Goal: Information Seeking & Learning: Check status

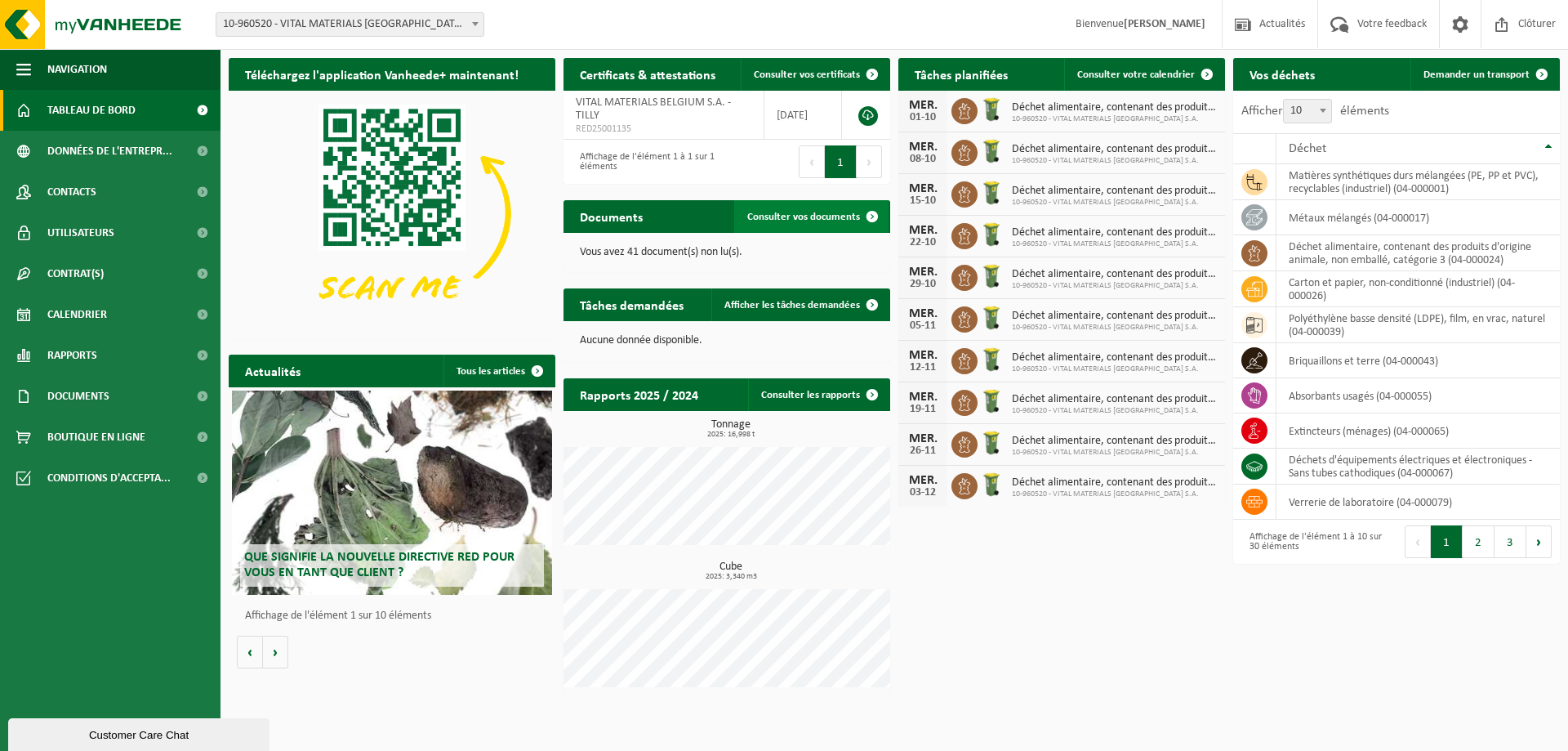
click at [794, 225] on link "Consulter vos documents" at bounding box center [812, 217] width 155 height 33
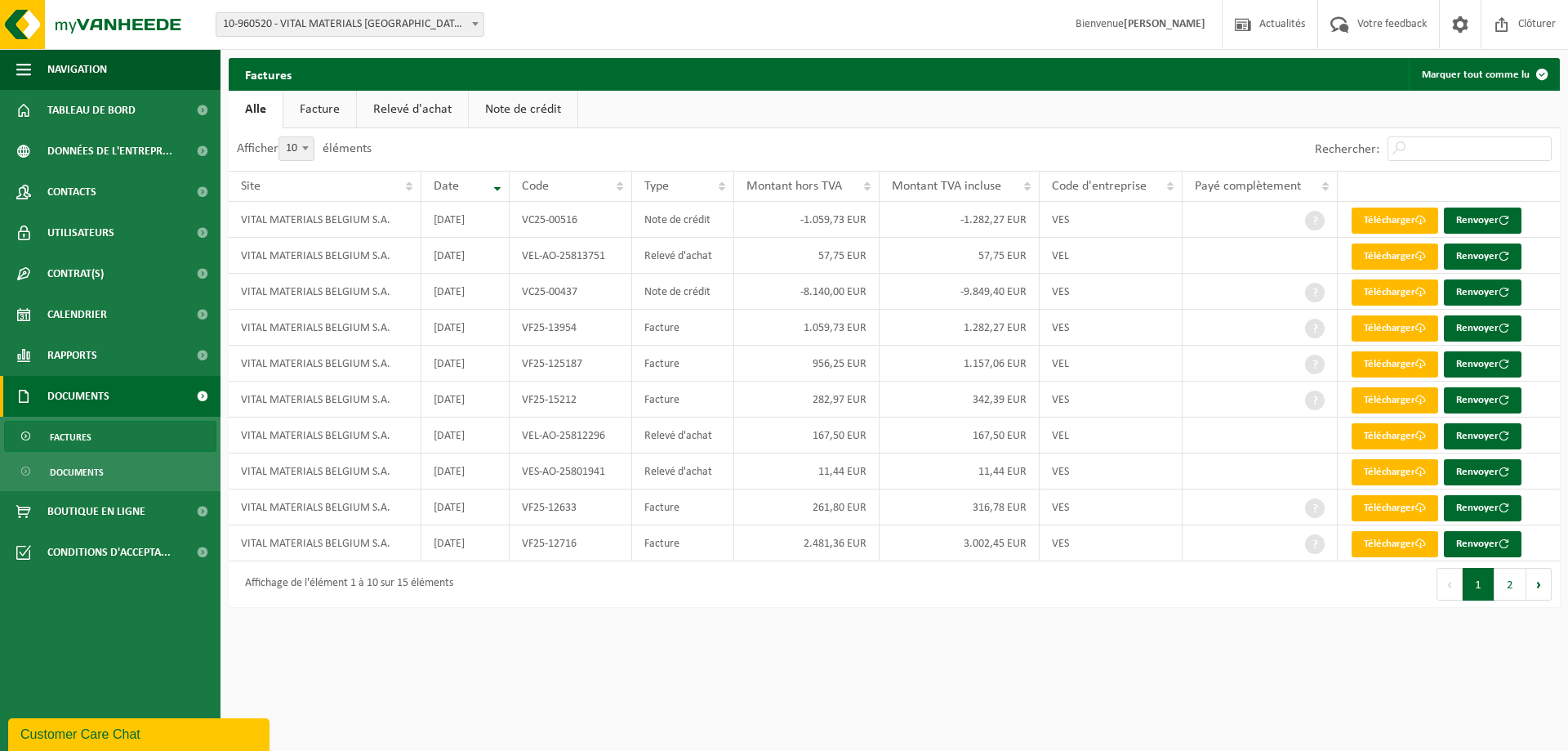
click at [328, 107] on link "Facture" at bounding box center [320, 109] width 72 height 38
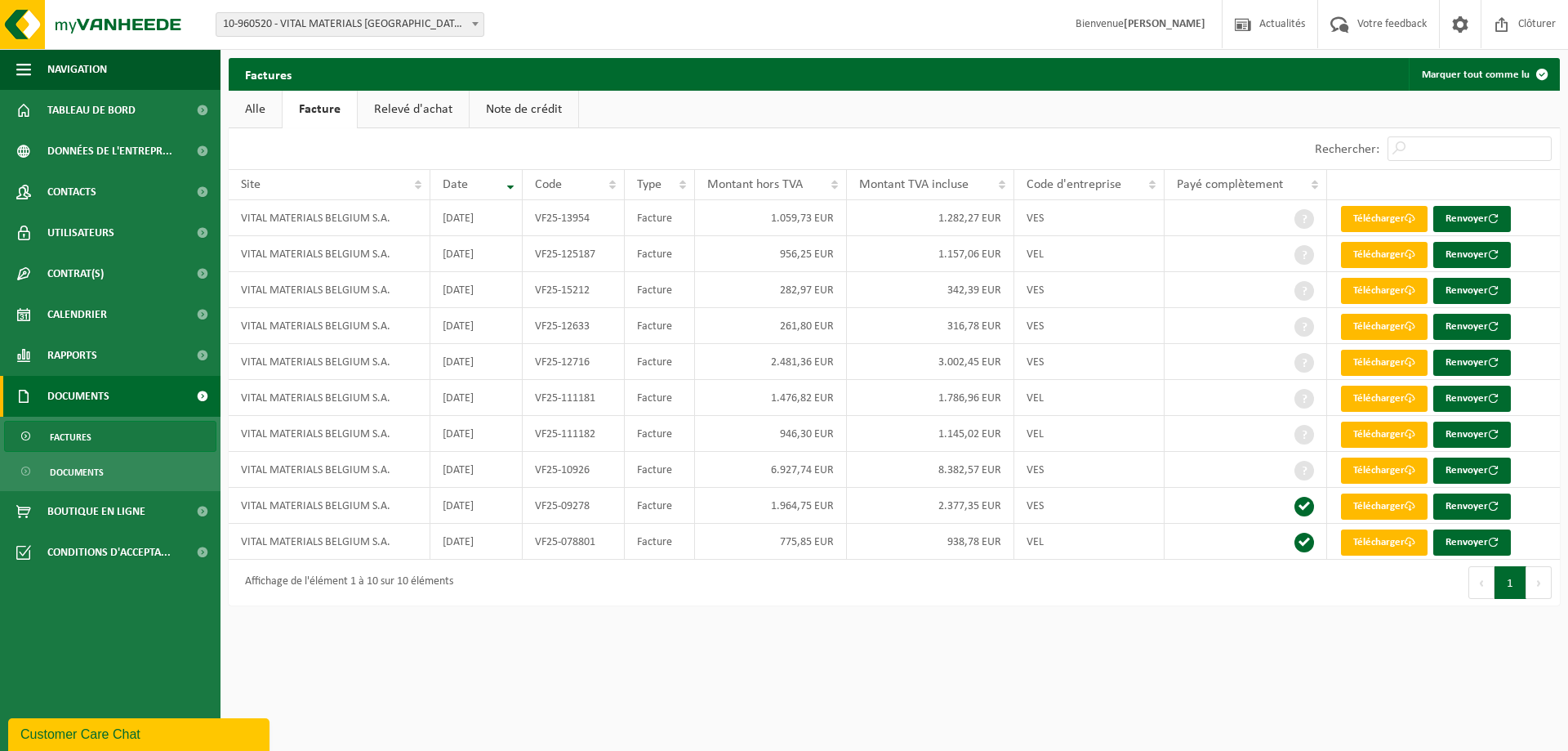
click at [429, 117] on link "Relevé d'achat" at bounding box center [413, 109] width 111 height 38
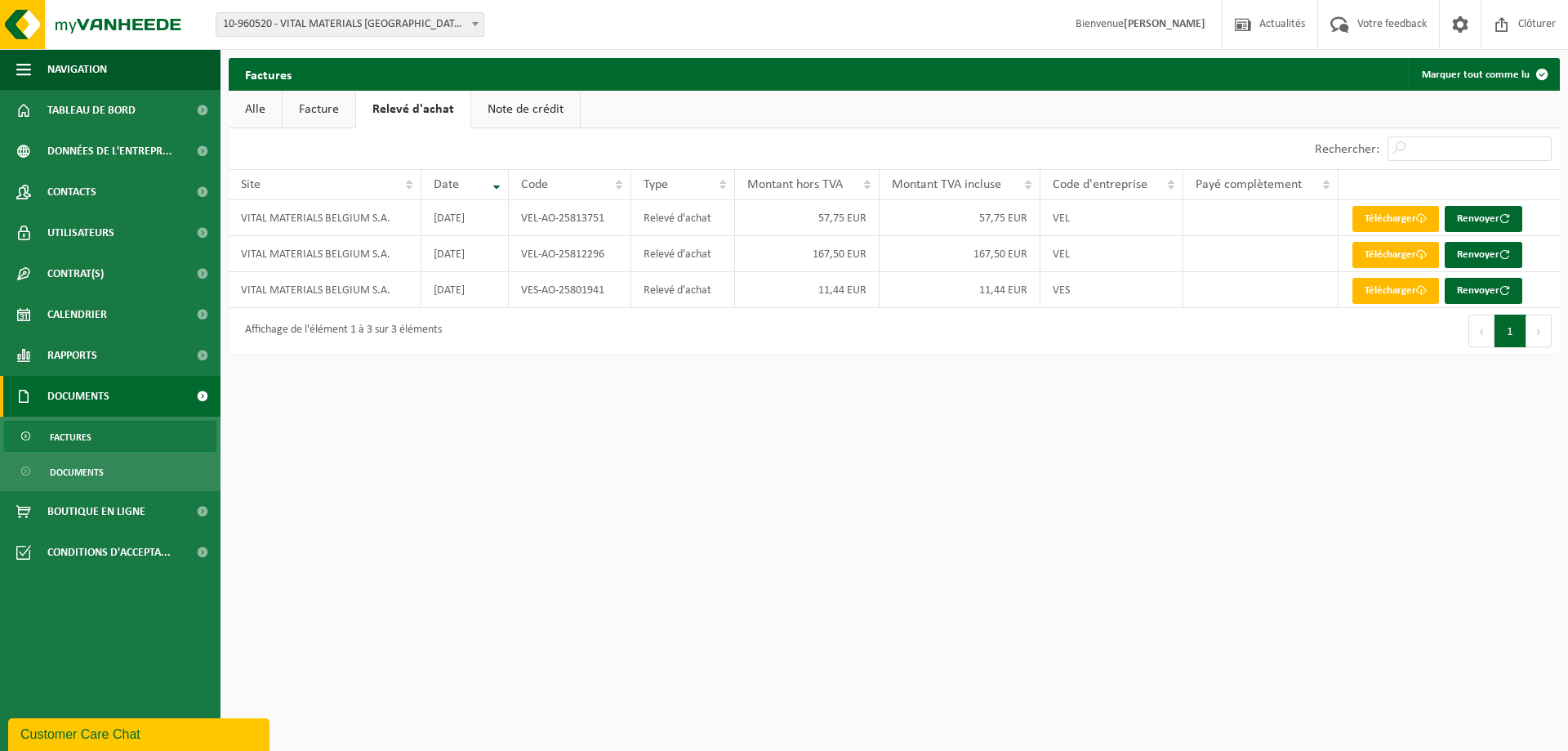
click at [519, 104] on link "Note de crédit" at bounding box center [525, 109] width 108 height 38
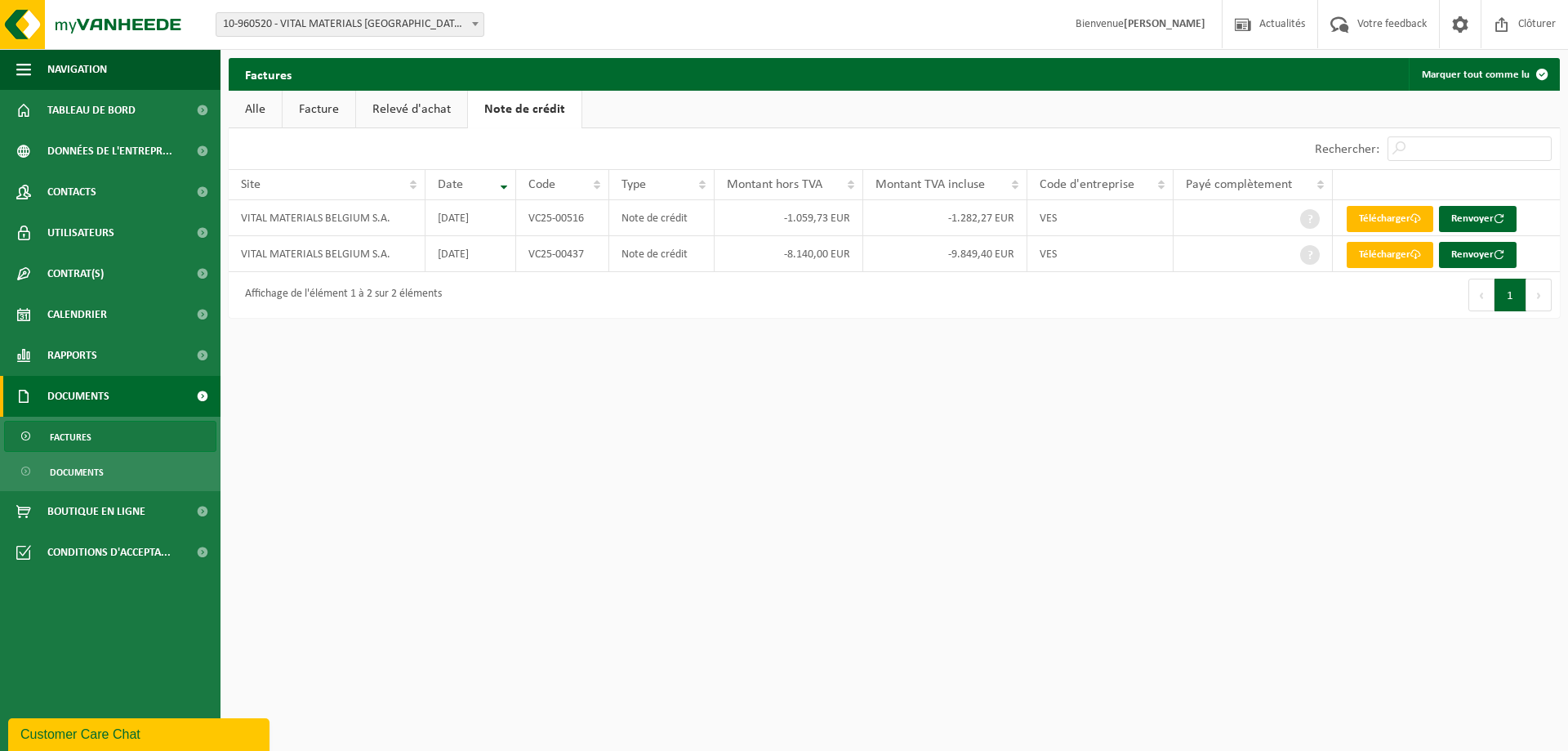
click at [94, 440] on link "Factures" at bounding box center [110, 436] width 212 height 31
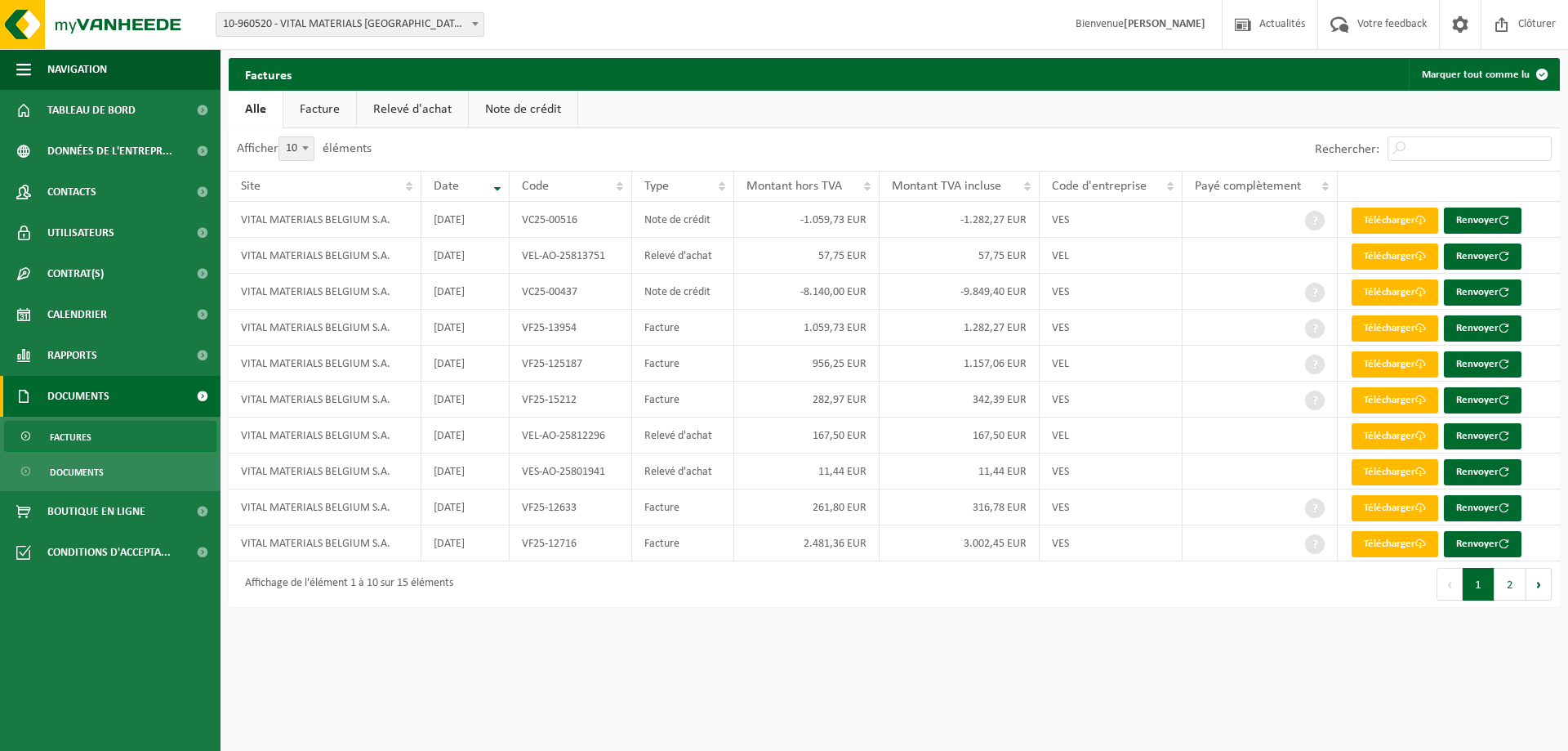
click at [89, 468] on span "Documents" at bounding box center [77, 472] width 54 height 31
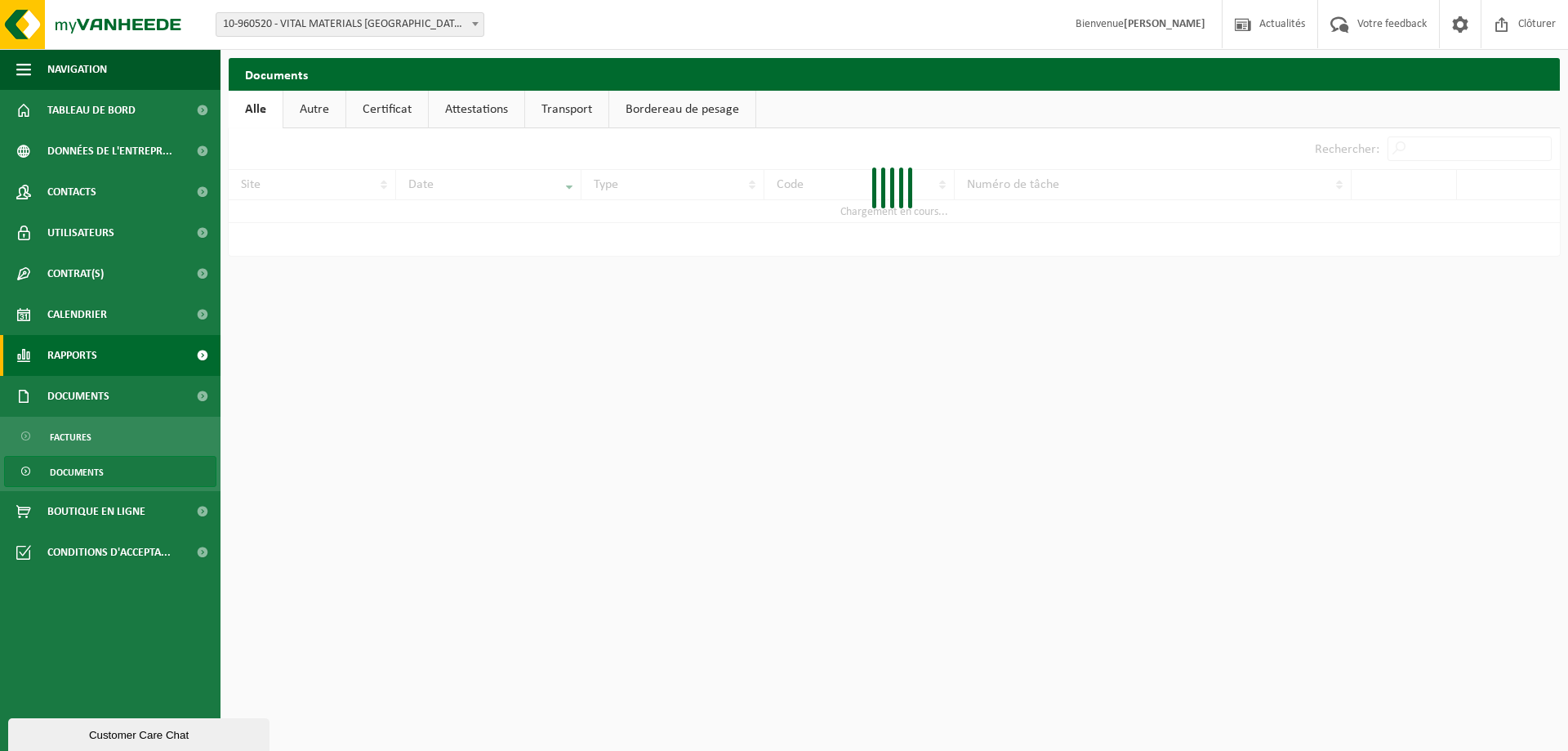
click at [72, 346] on span "Rapports" at bounding box center [72, 355] width 50 height 41
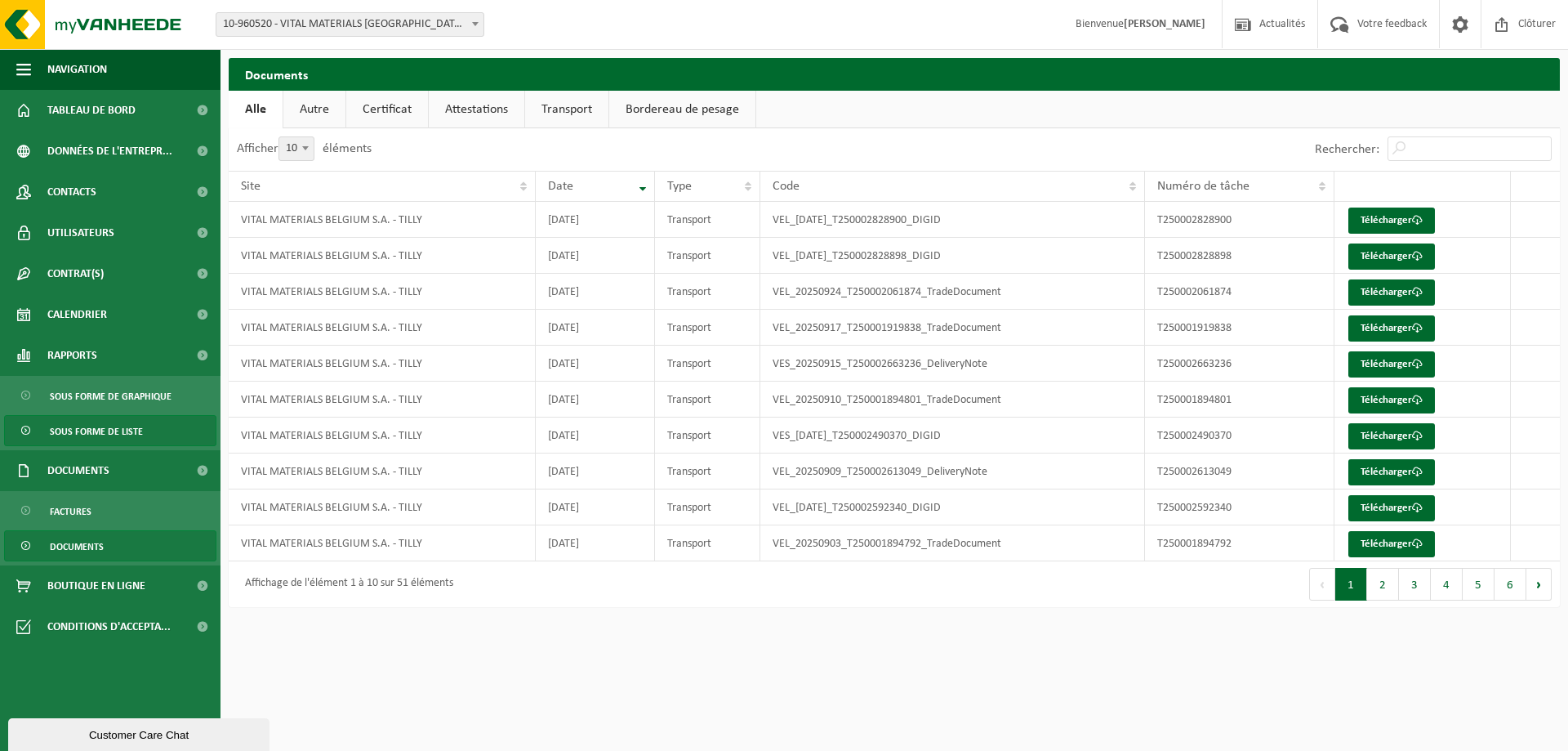
click at [91, 435] on span "Sous forme de liste" at bounding box center [97, 431] width 93 height 31
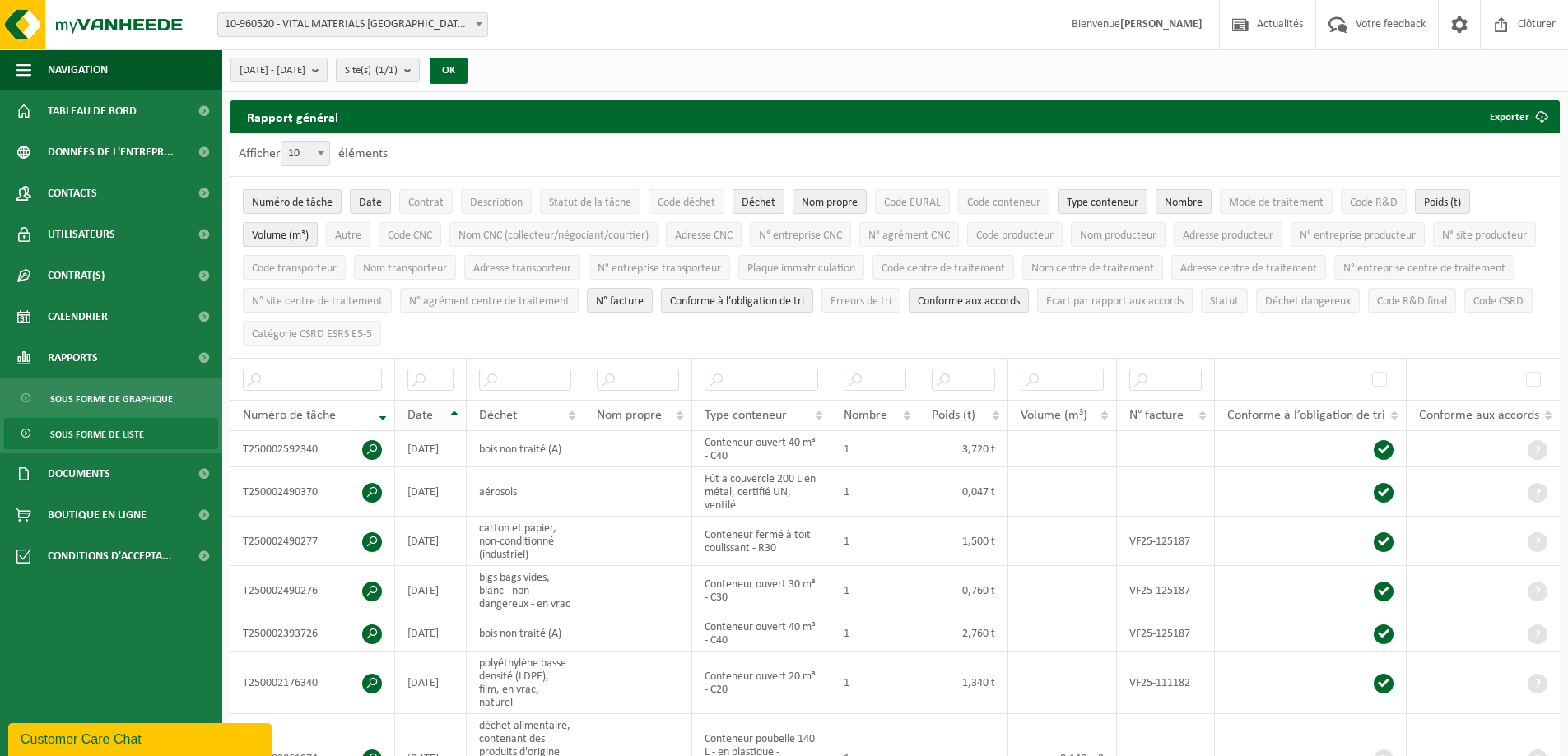
click at [446, 407] on th "Date" at bounding box center [430, 415] width 71 height 32
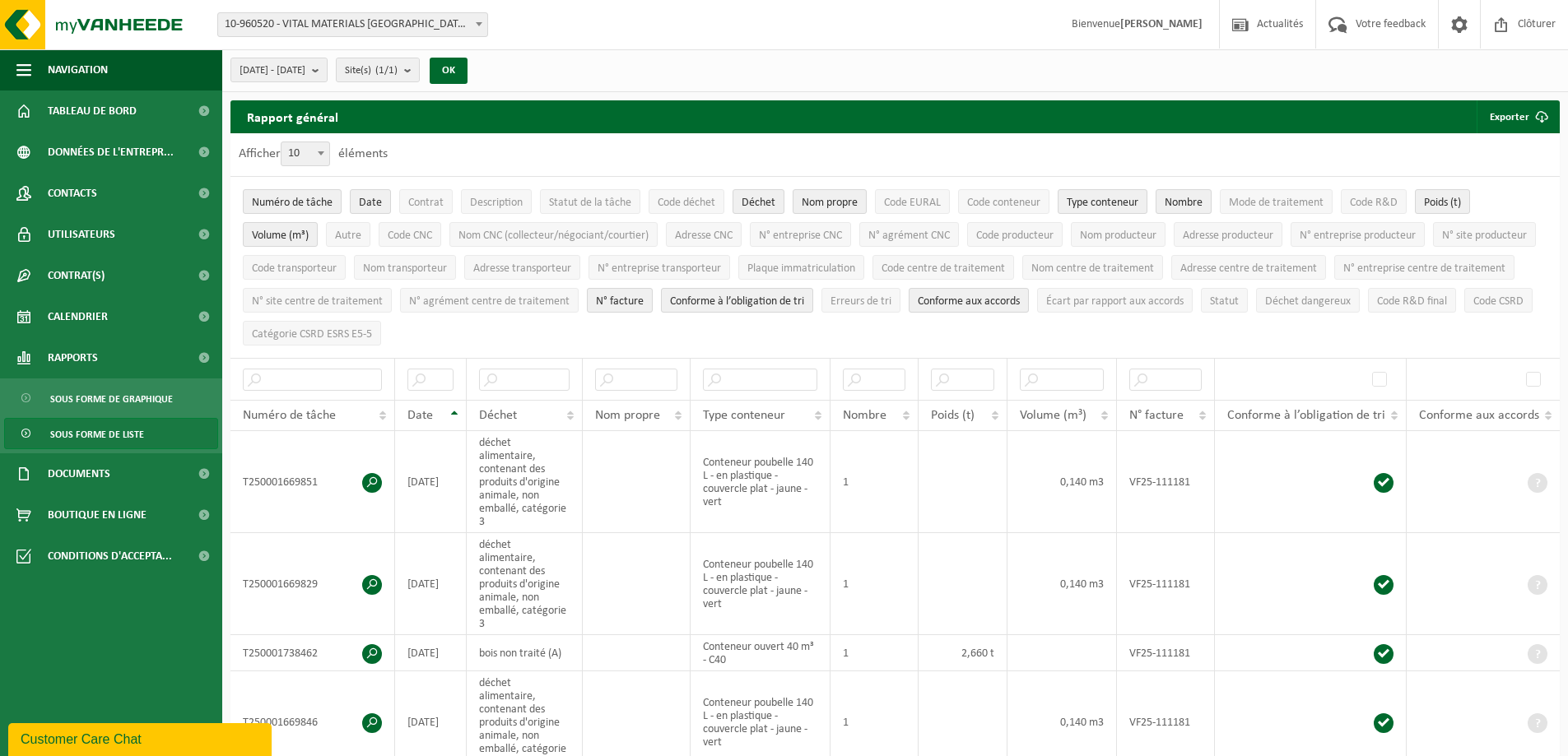
scroll to position [411, 0]
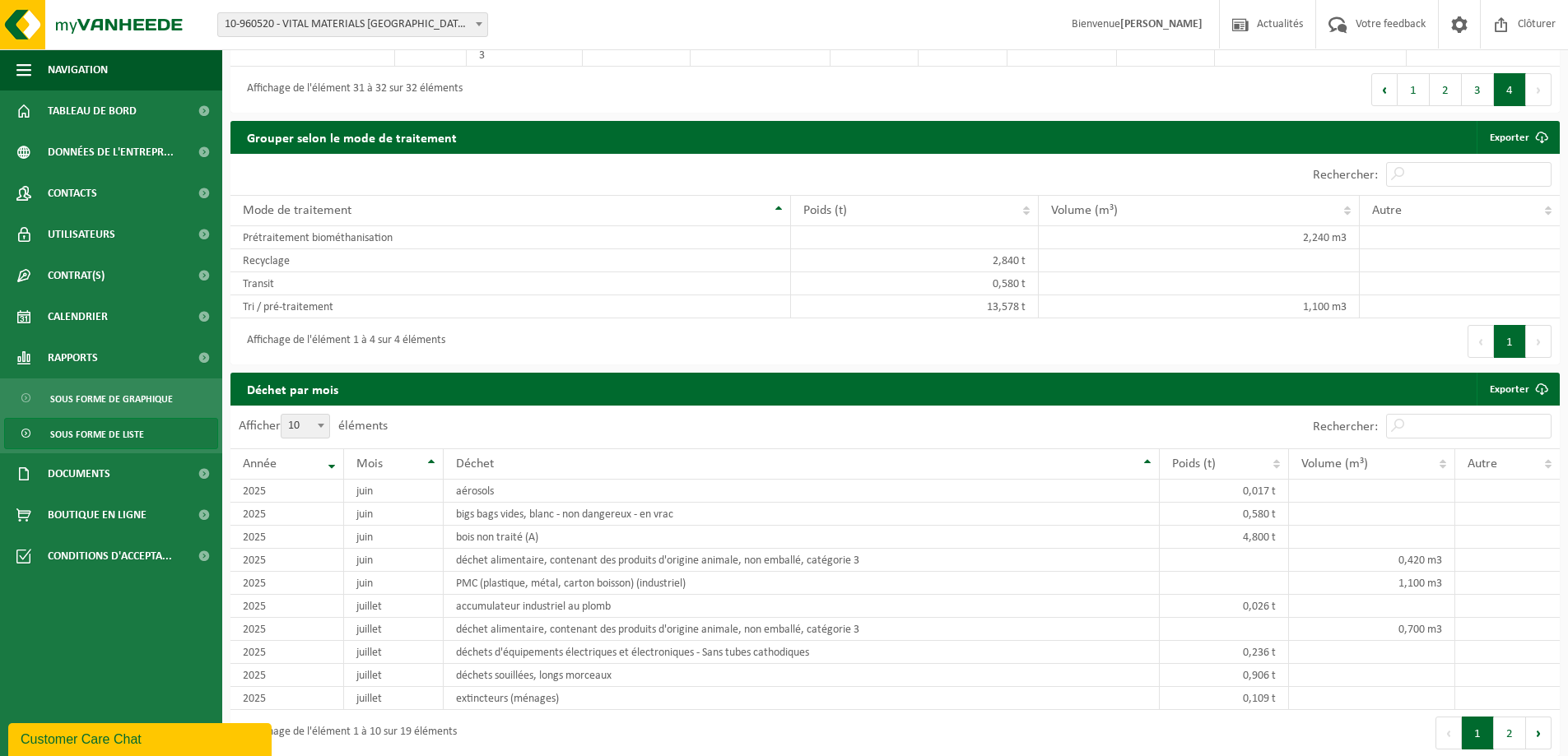
scroll to position [319, 0]
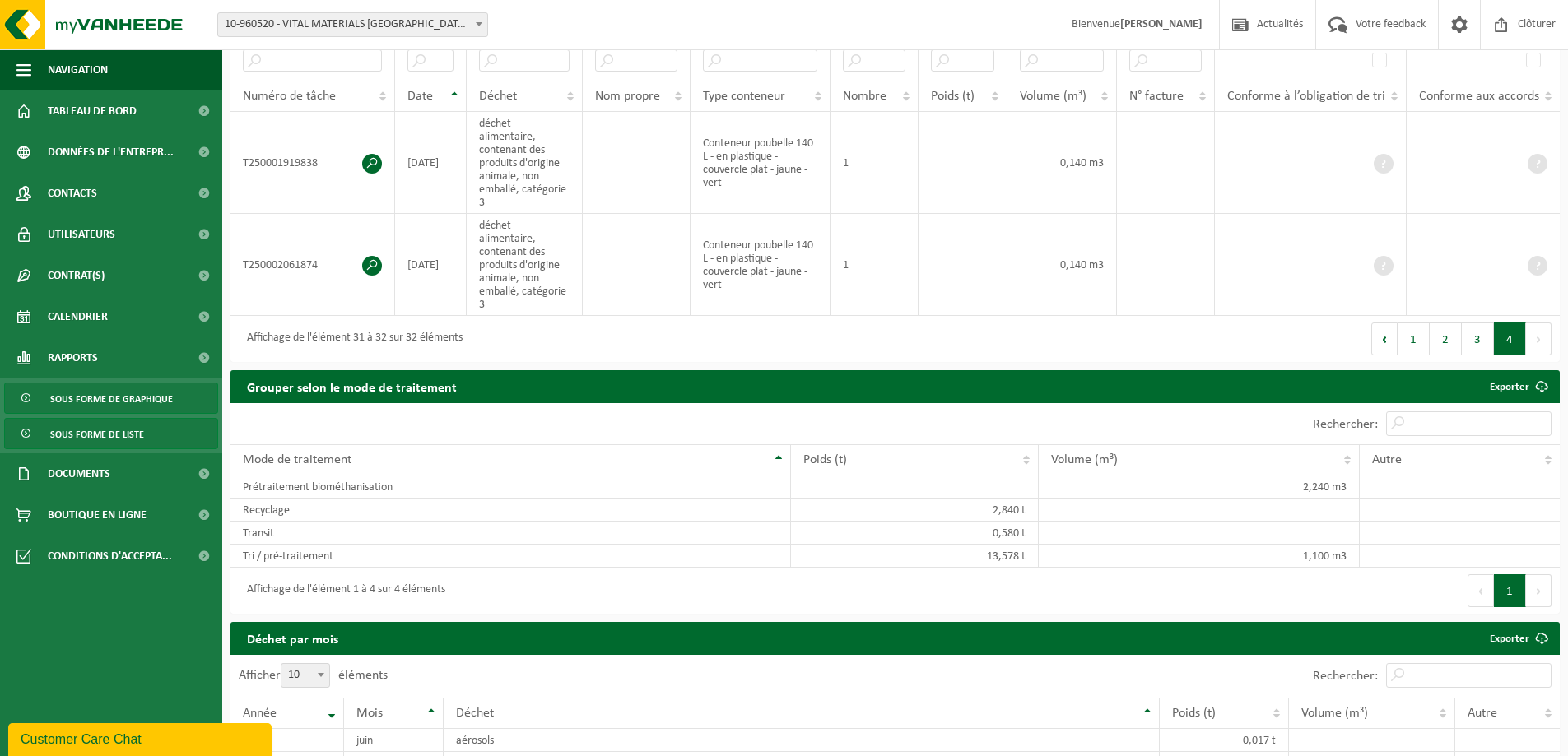
click at [89, 394] on span "Sous forme de graphique" at bounding box center [112, 398] width 123 height 32
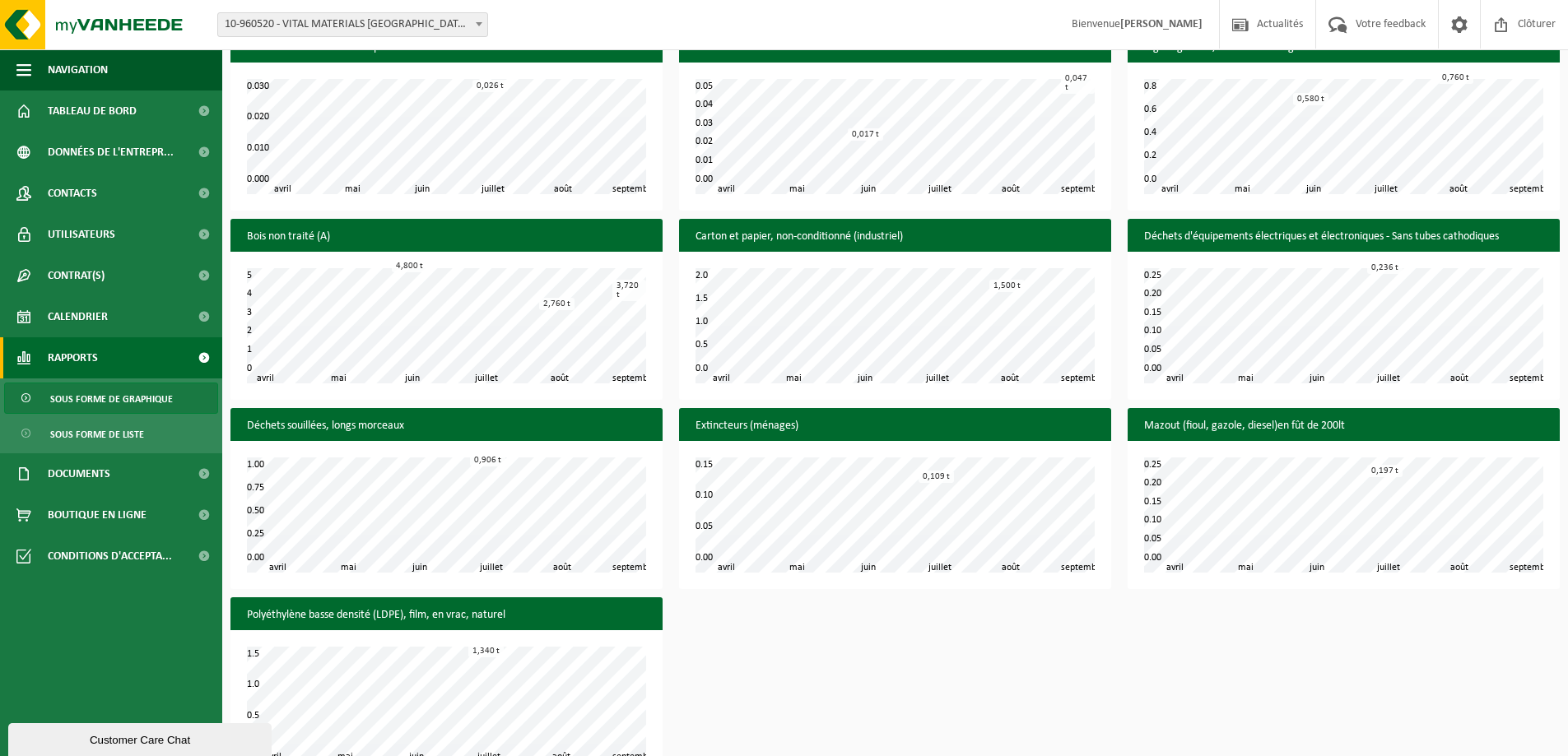
scroll to position [758, 0]
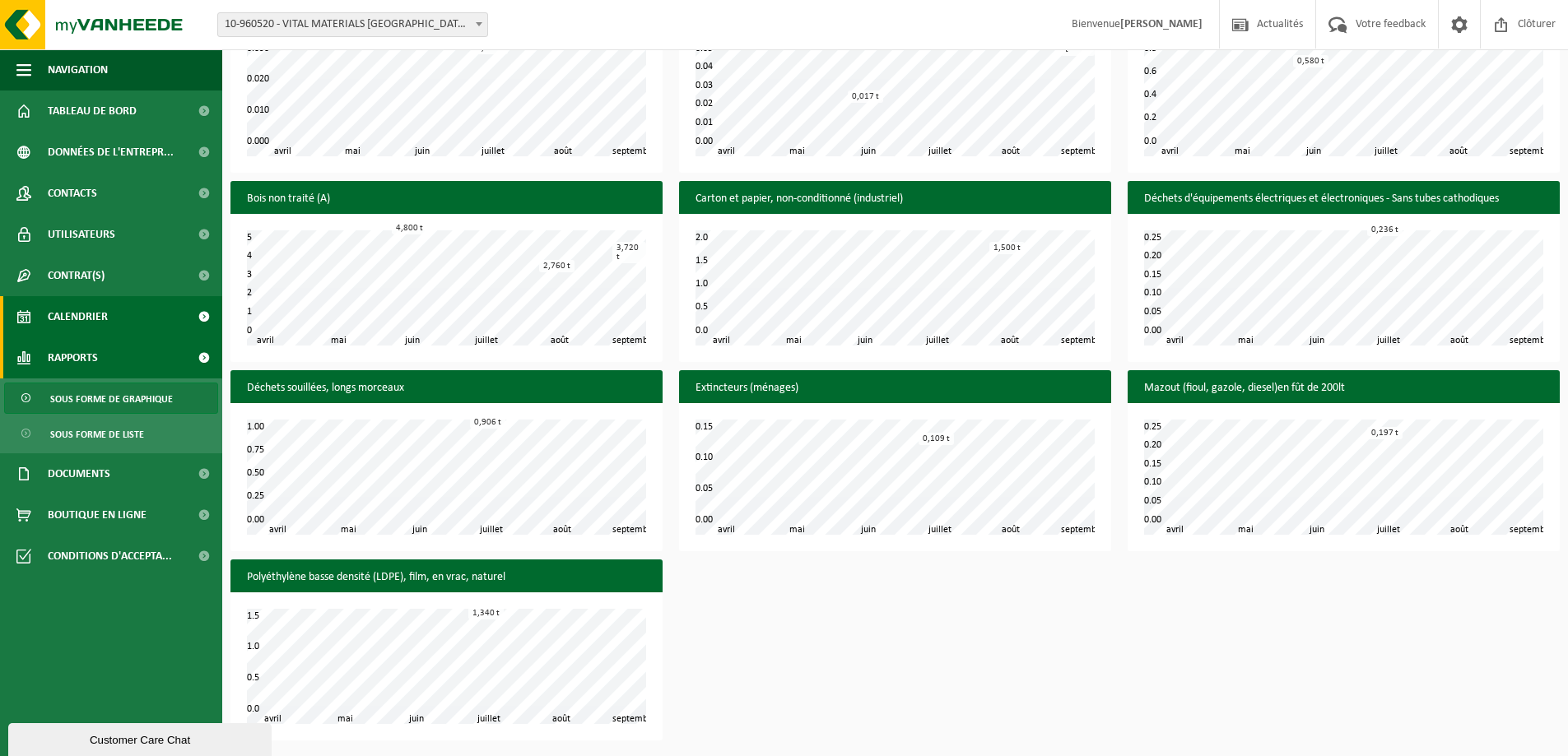
click at [100, 323] on span "Calendrier" at bounding box center [78, 317] width 60 height 41
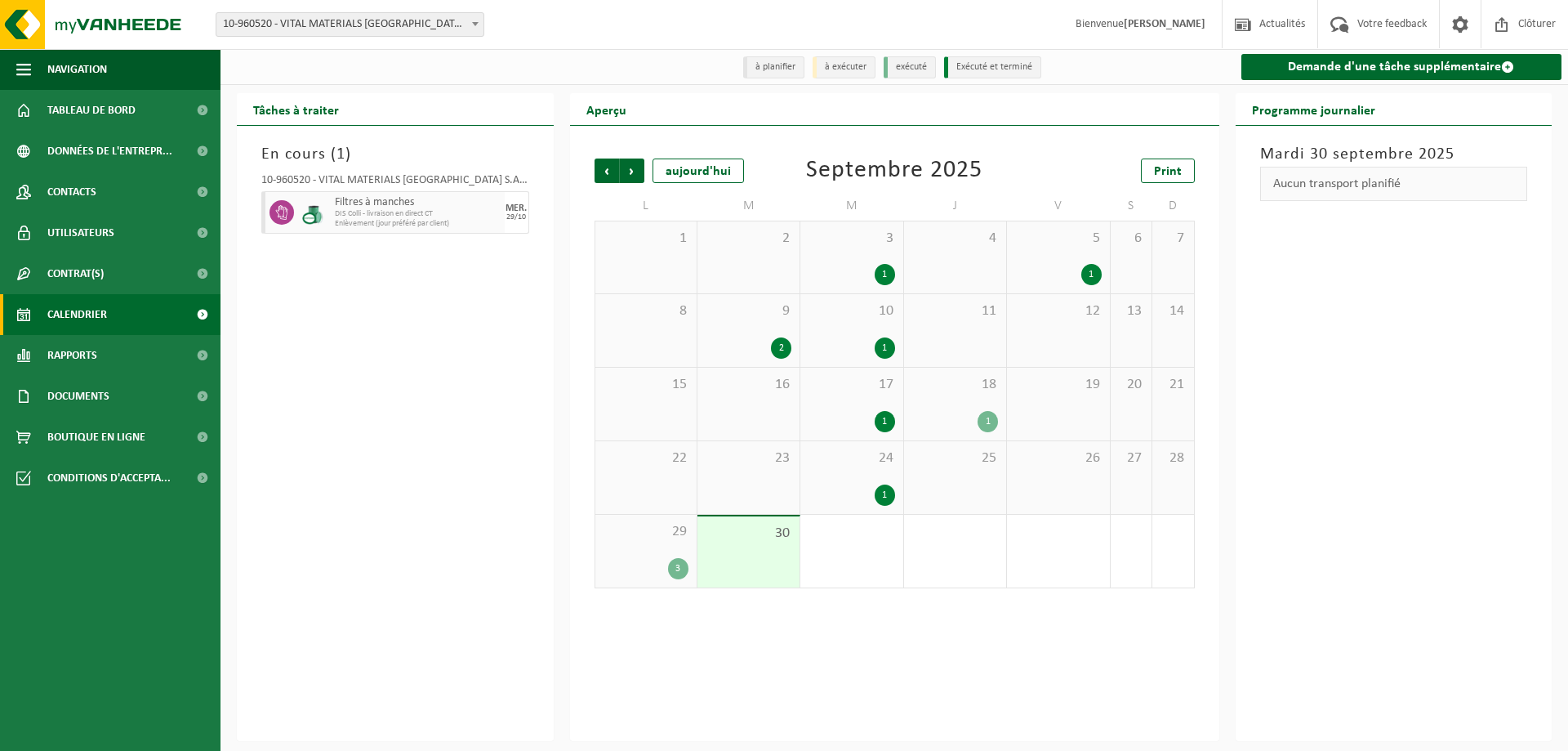
click at [87, 356] on span "Rapports" at bounding box center [72, 355] width 50 height 41
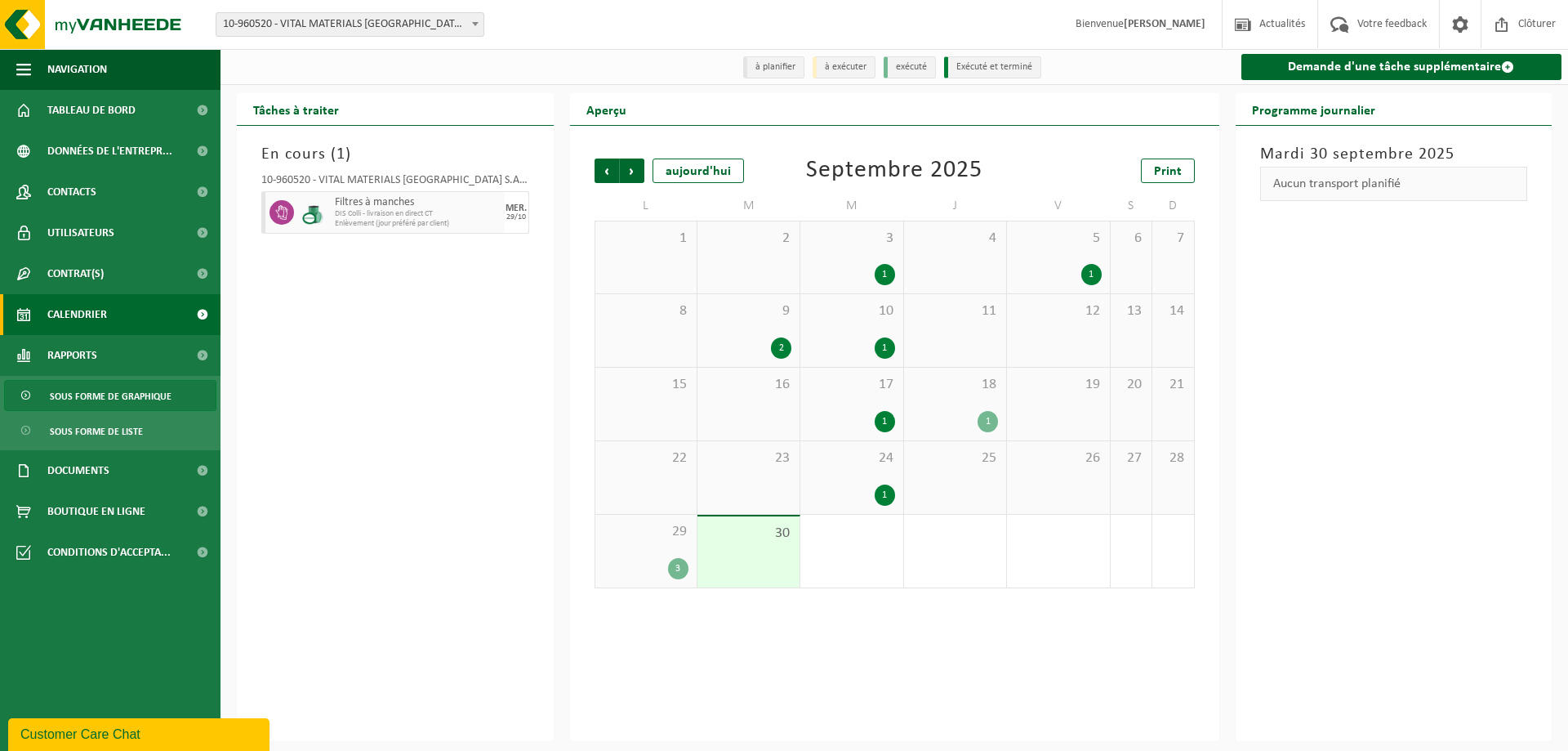
click at [72, 395] on span "Sous forme de graphique" at bounding box center [111, 396] width 122 height 31
